Goal: Check status: Check status

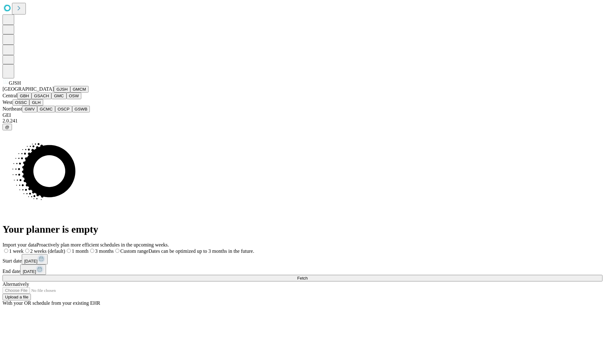
click at [54, 93] on button "GJSH" at bounding box center [62, 89] width 16 height 7
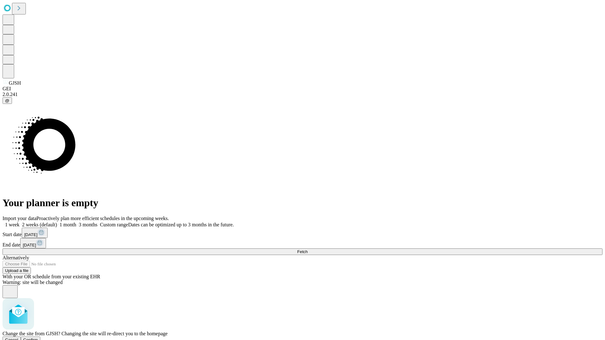
click at [38, 338] on span "Confirm" at bounding box center [30, 340] width 15 height 5
click at [76, 222] on label "1 month" at bounding box center [66, 224] width 19 height 5
click at [307, 249] on span "Fetch" at bounding box center [302, 251] width 10 height 5
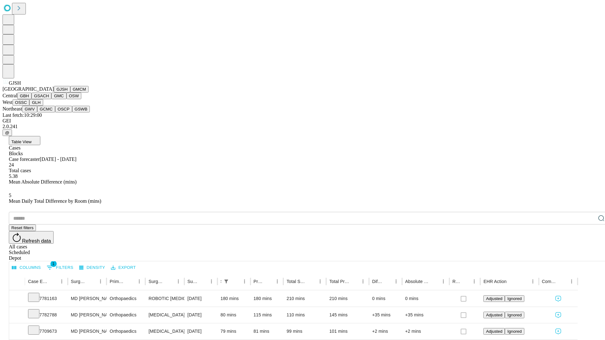
click at [70, 93] on button "GMCM" at bounding box center [79, 89] width 18 height 7
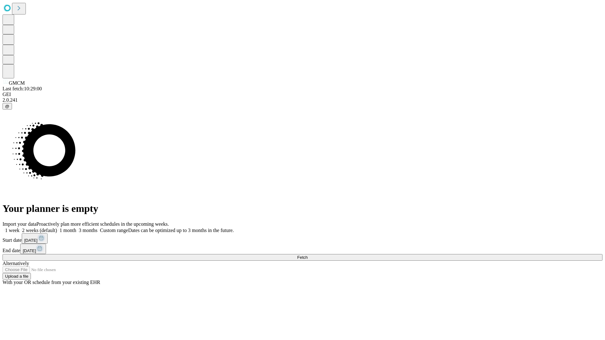
click at [76, 228] on label "1 month" at bounding box center [66, 230] width 19 height 5
click at [307, 255] on span "Fetch" at bounding box center [302, 257] width 10 height 5
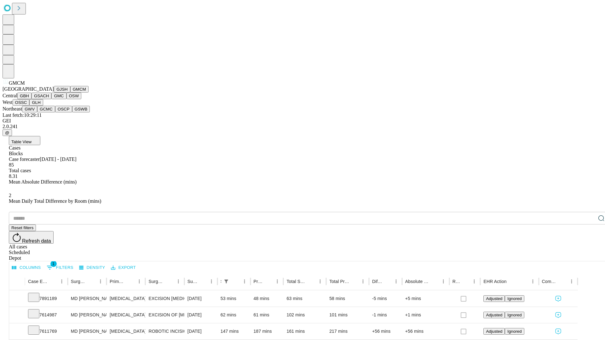
click at [31, 99] on button "GBH" at bounding box center [24, 96] width 14 height 7
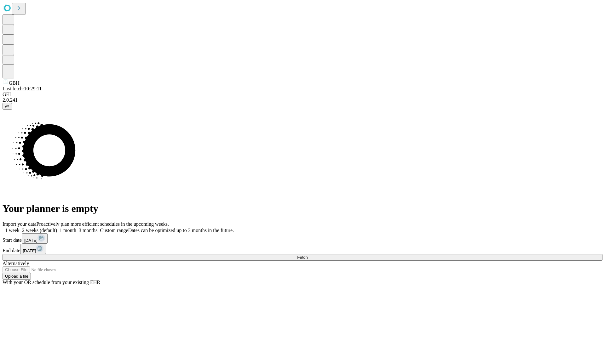
click at [76, 228] on label "1 month" at bounding box center [66, 230] width 19 height 5
click at [307, 255] on span "Fetch" at bounding box center [302, 257] width 10 height 5
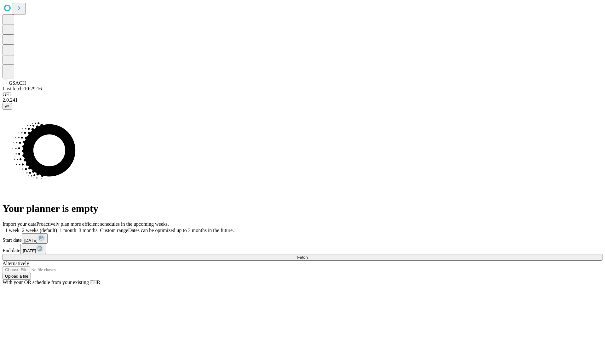
click at [76, 228] on label "1 month" at bounding box center [66, 230] width 19 height 5
click at [307, 255] on span "Fetch" at bounding box center [302, 257] width 10 height 5
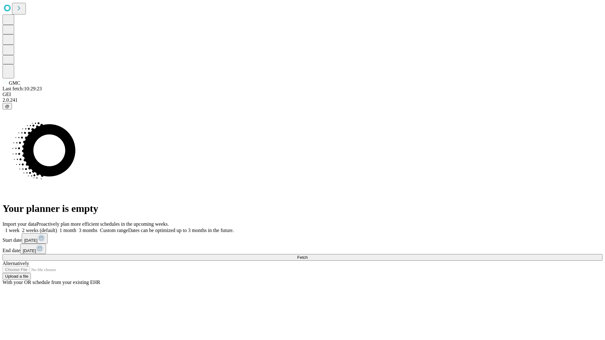
click at [76, 228] on label "1 month" at bounding box center [66, 230] width 19 height 5
click at [307, 255] on span "Fetch" at bounding box center [302, 257] width 10 height 5
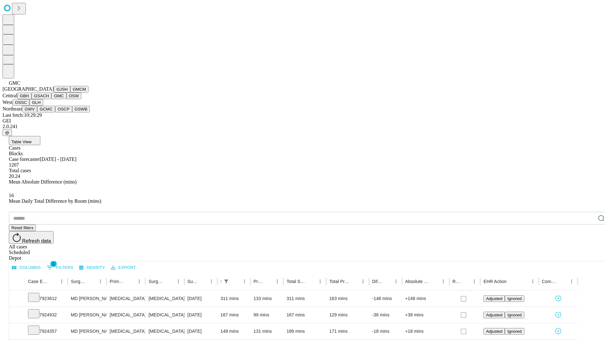
click at [66, 99] on button "OSW" at bounding box center [73, 96] width 15 height 7
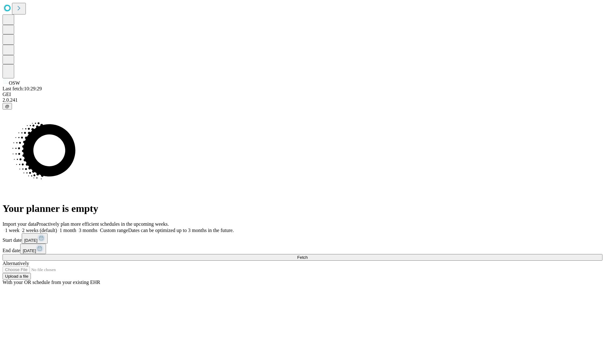
click at [76, 228] on label "1 month" at bounding box center [66, 230] width 19 height 5
click at [307, 255] on span "Fetch" at bounding box center [302, 257] width 10 height 5
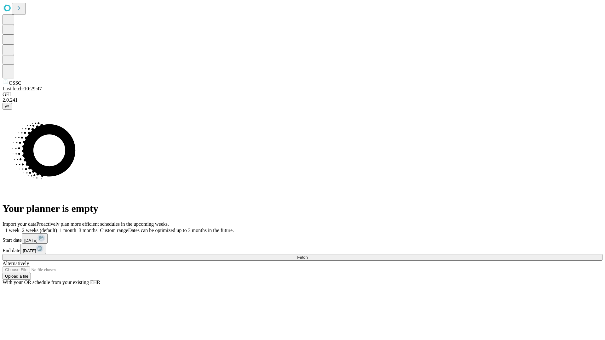
click at [76, 228] on label "1 month" at bounding box center [66, 230] width 19 height 5
click at [307, 255] on span "Fetch" at bounding box center [302, 257] width 10 height 5
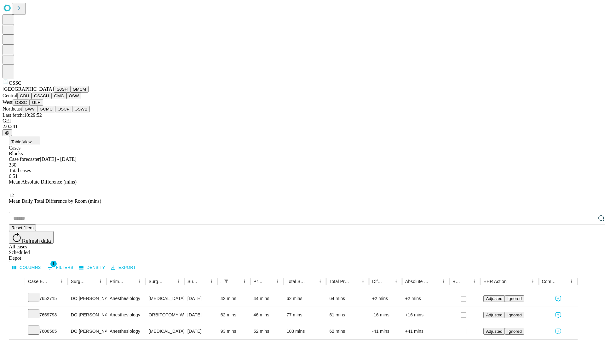
click at [43, 106] on button "GLH" at bounding box center [36, 102] width 14 height 7
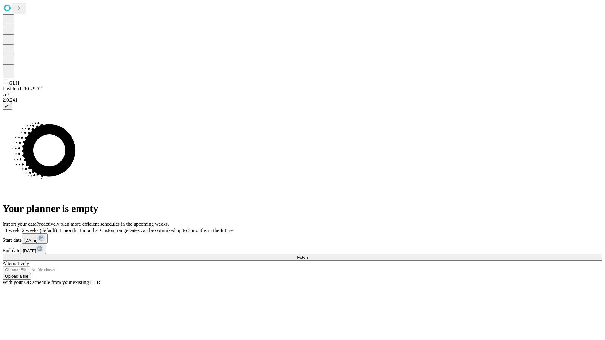
click at [76, 228] on label "1 month" at bounding box center [66, 230] width 19 height 5
click at [307, 255] on span "Fetch" at bounding box center [302, 257] width 10 height 5
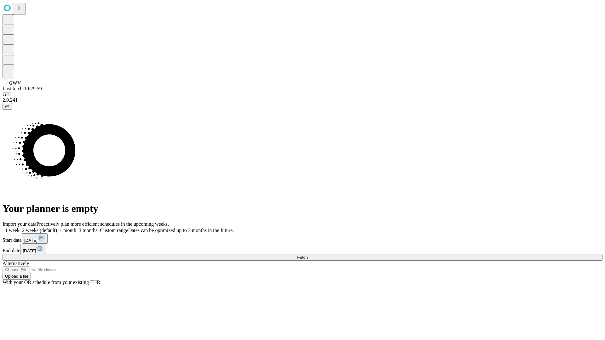
click at [76, 228] on label "1 month" at bounding box center [66, 230] width 19 height 5
click at [307, 255] on span "Fetch" at bounding box center [302, 257] width 10 height 5
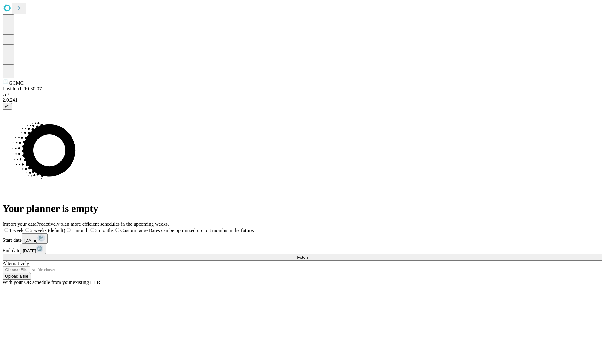
click at [88, 228] on label "1 month" at bounding box center [76, 230] width 23 height 5
click at [307, 255] on span "Fetch" at bounding box center [302, 257] width 10 height 5
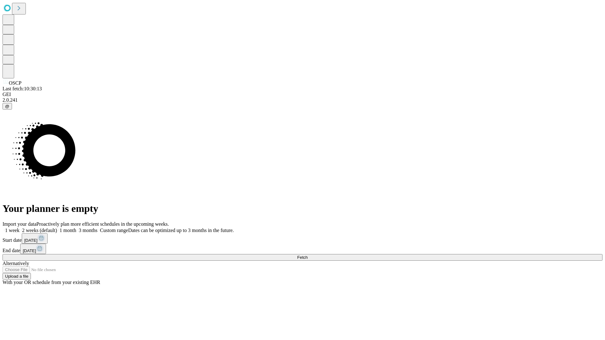
click at [76, 228] on label "1 month" at bounding box center [66, 230] width 19 height 5
click at [307, 255] on span "Fetch" at bounding box center [302, 257] width 10 height 5
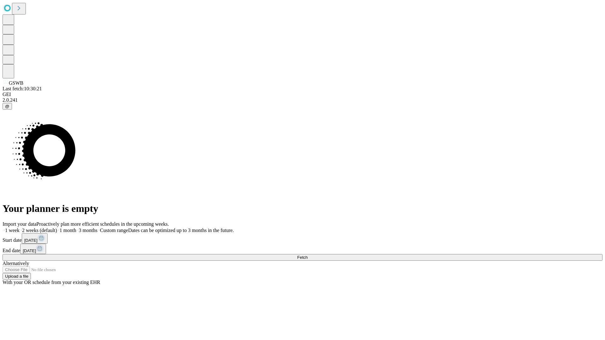
click at [76, 228] on label "1 month" at bounding box center [66, 230] width 19 height 5
click at [307, 255] on span "Fetch" at bounding box center [302, 257] width 10 height 5
